Goal: Navigation & Orientation: Find specific page/section

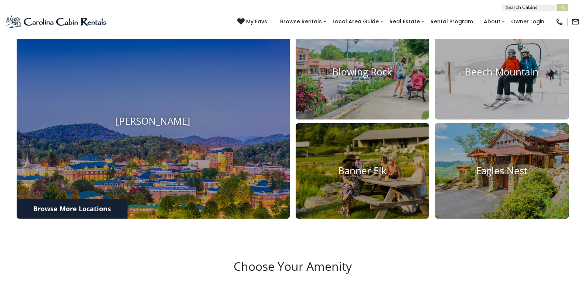
scroll to position [300, 0]
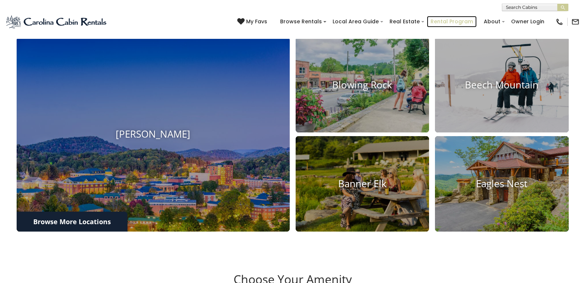
click at [435, 19] on link "Rental Program" at bounding box center [452, 21] width 50 height 11
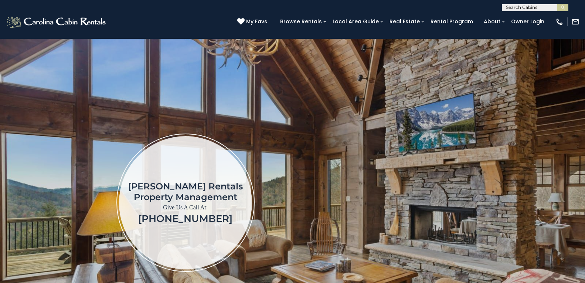
scroll to position [0, 0]
click at [517, 18] on link "Owner Login" at bounding box center [527, 21] width 41 height 11
